Goal: Task Accomplishment & Management: Use online tool/utility

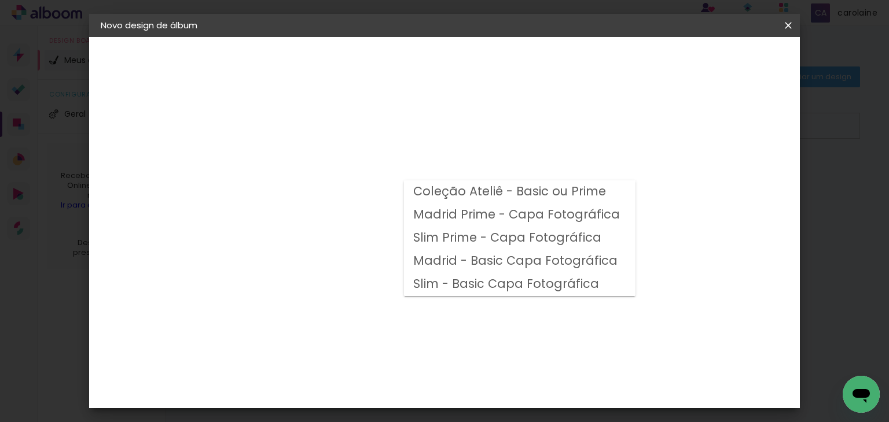
click at [0, 0] on slot "Madrid Prime - Capa Fotográfica" at bounding box center [0, 0] width 0 height 0
type input "Madrid Prime - Capa Fotográfica"
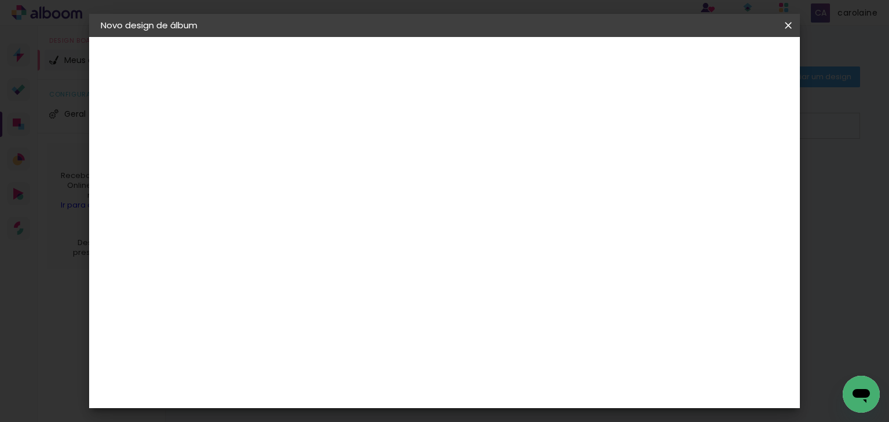
scroll to position [428, 0]
click at [368, 285] on span "30 × 30" at bounding box center [341, 297] width 54 height 24
drag, startPoint x: 744, startPoint y: 62, endPoint x: 726, endPoint y: 82, distance: 26.2
click at [0, 0] on slot "Avançar" at bounding box center [0, 0] width 0 height 0
click at [0, 0] on slot "Mostrar sangria" at bounding box center [0, 0] width 0 height 0
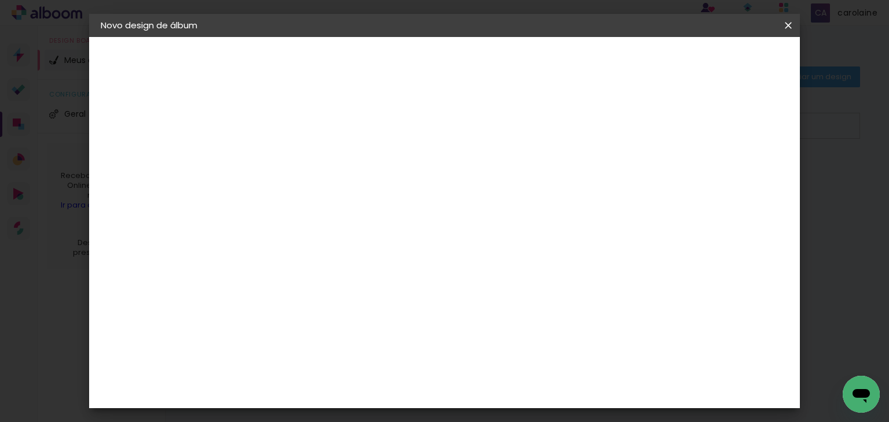
type paper-checkbox "on"
click at [606, 62] on span "Iniciar design" at bounding box center [580, 61] width 53 height 8
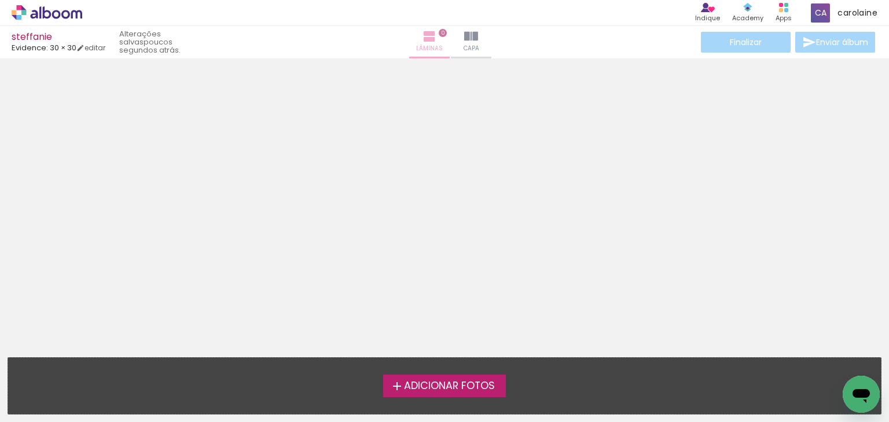
click at [428, 39] on iron-icon at bounding box center [429, 37] width 14 height 14
click at [439, 34] on span "0" at bounding box center [443, 33] width 8 height 8
click at [470, 32] on iron-icon at bounding box center [471, 37] width 14 height 14
